Goal: Task Accomplishment & Management: Use online tool/utility

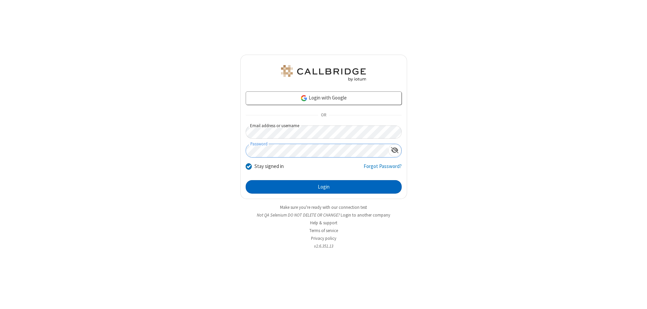
click at [324, 187] on button "Login" at bounding box center [324, 186] width 156 height 13
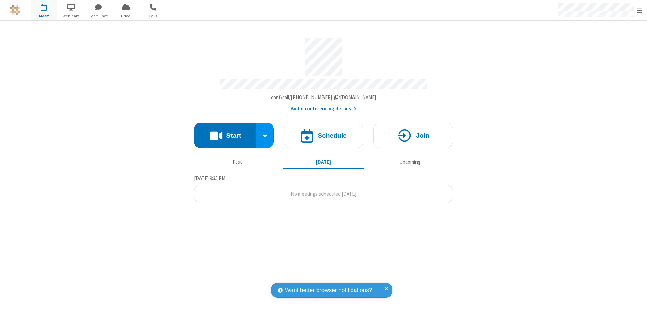
click at [225, 132] on button "Start" at bounding box center [225, 135] width 62 height 25
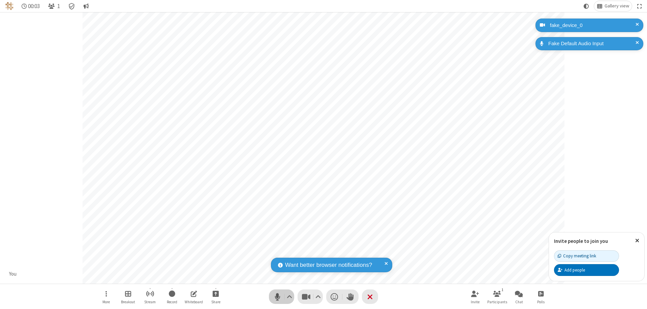
click at [277, 296] on span "Mute (⌘+Shift+A)" at bounding box center [277, 297] width 10 height 10
click at [277, 296] on span "Unmute (⌘+Shift+A)" at bounding box center [277, 297] width 10 height 10
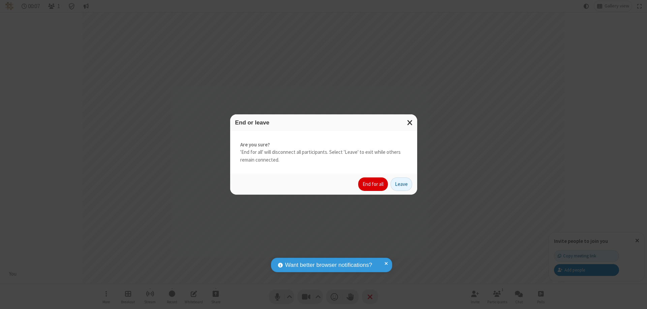
click at [374, 184] on button "End for all" at bounding box center [373, 183] width 30 height 13
